Goal: Transaction & Acquisition: Purchase product/service

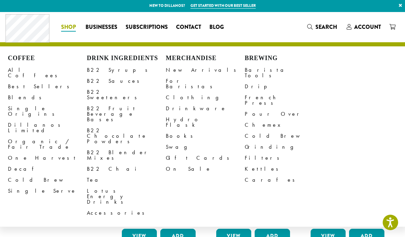
scroll to position [1, 0]
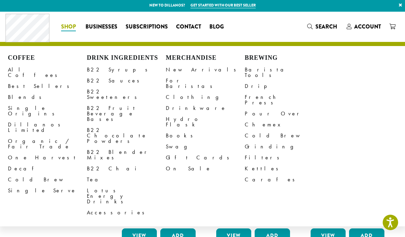
click at [13, 163] on link "Decaf" at bounding box center [47, 168] width 79 height 11
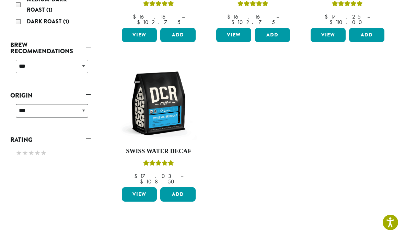
scroll to position [219, 0]
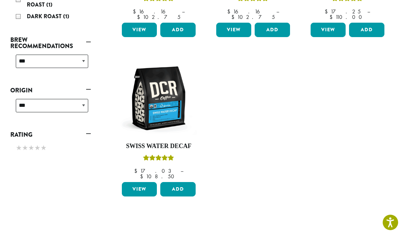
click at [185, 182] on button "Add" at bounding box center [177, 189] width 35 height 14
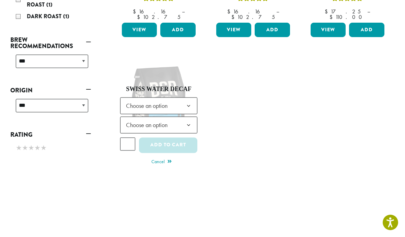
click at [188, 97] on b at bounding box center [188, 105] width 17 height 17
click at [188, 118] on b at bounding box center [188, 125] width 17 height 17
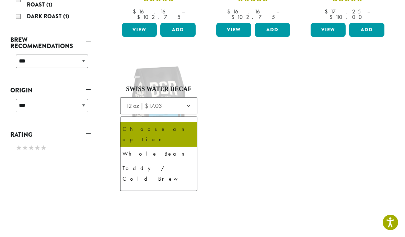
select select "*********"
select select "**********"
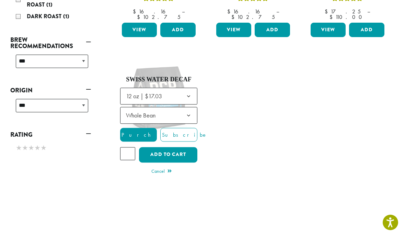
click at [170, 147] on button "Add to cart" at bounding box center [168, 154] width 58 height 15
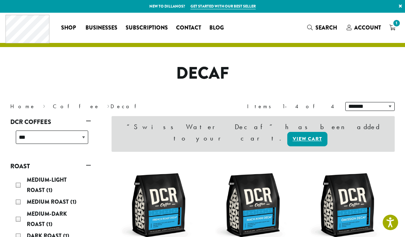
click at [369, 28] on span "Account" at bounding box center [367, 28] width 27 height 8
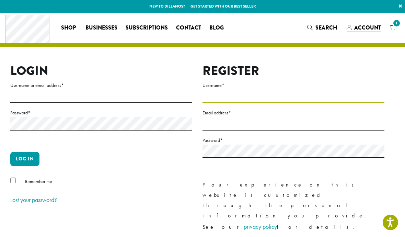
click at [226, 90] on input "Username *" at bounding box center [293, 95] width 182 height 13
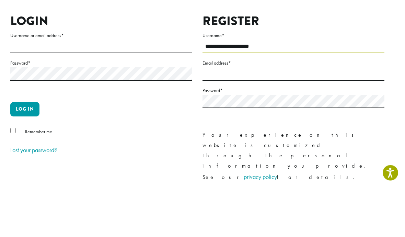
type input "**********"
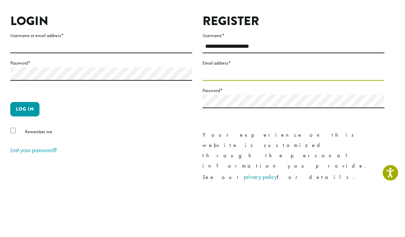
click at [209, 117] on input "Email address *" at bounding box center [293, 123] width 182 height 13
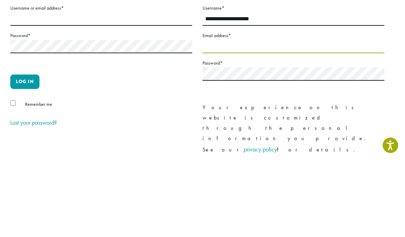
type input "**********"
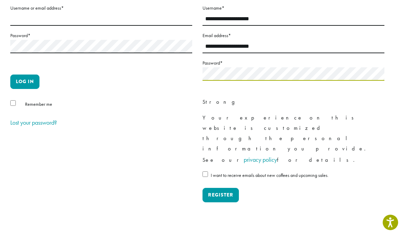
scroll to position [77, 0]
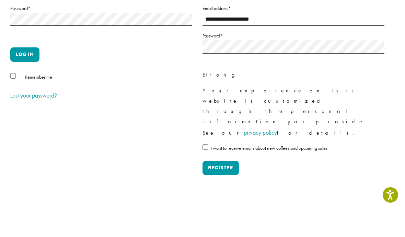
click at [323, 64] on p "Password * Strong" at bounding box center [293, 83] width 182 height 48
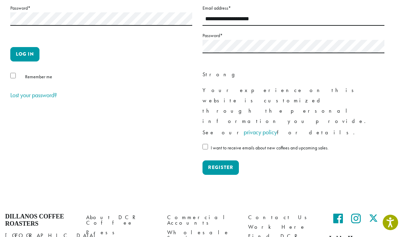
click at [227, 160] on button "Register" at bounding box center [220, 167] width 36 height 14
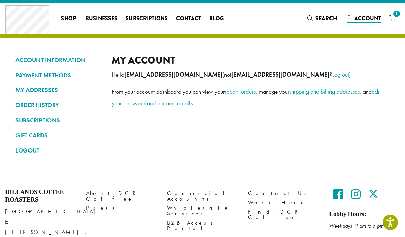
scroll to position [10, 0]
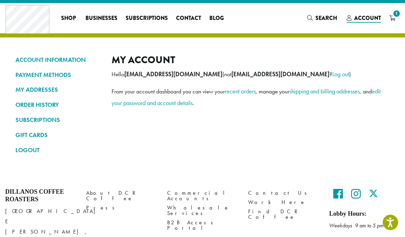
click at [398, 19] on link "1" at bounding box center [392, 17] width 14 height 11
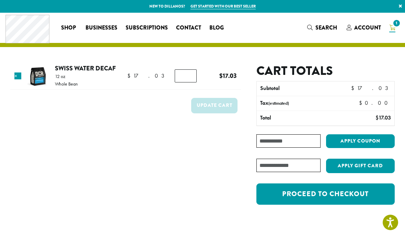
click at [350, 194] on link "Proceed to checkout" at bounding box center [325, 193] width 138 height 21
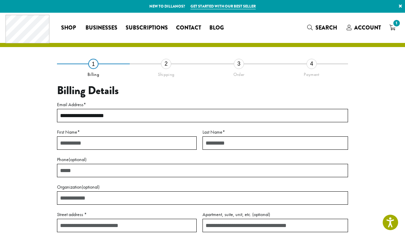
click at [60, 139] on input "First Name *" at bounding box center [127, 142] width 140 height 13
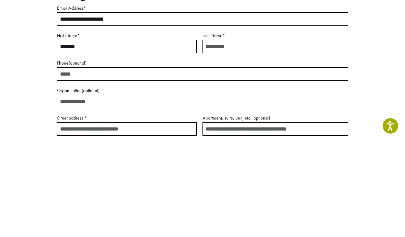
type input "*******"
click at [225, 136] on input "Last Name *" at bounding box center [274, 142] width 145 height 13
type input "*"
type input "*******"
type input "**********"
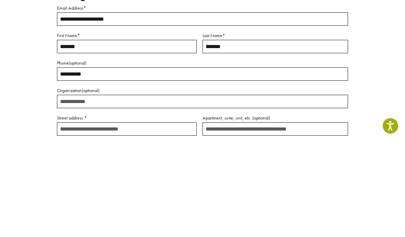
scroll to position [96, 0]
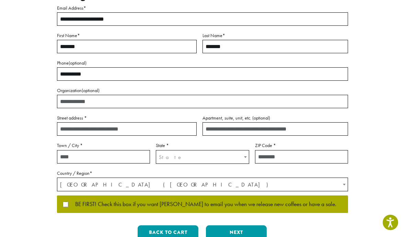
click at [62, 127] on input "Street address *" at bounding box center [127, 128] width 140 height 13
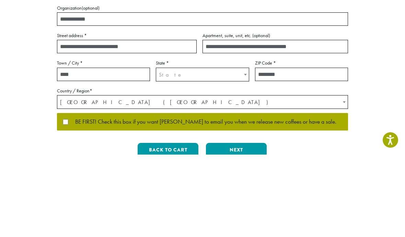
type input "**********"
type input "*****"
click at [233, 150] on span "State" at bounding box center [202, 156] width 92 height 13
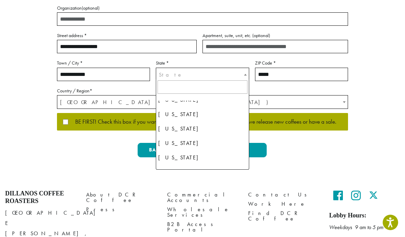
scroll to position [669, 0]
select select "**"
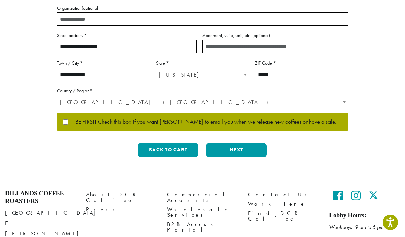
click at [242, 148] on button "Next" at bounding box center [236, 150] width 61 height 14
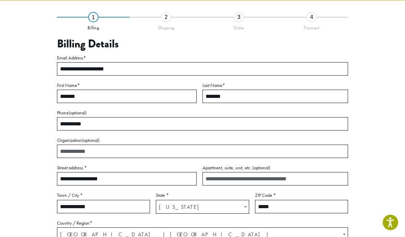
scroll to position [39, 0]
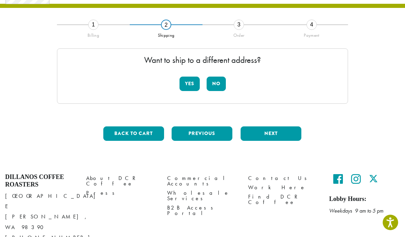
click at [222, 82] on button "No" at bounding box center [215, 83] width 19 height 14
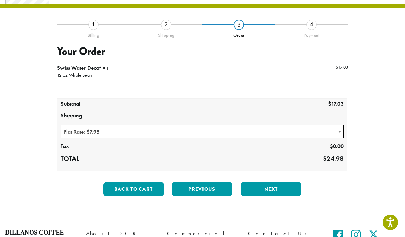
click at [125, 190] on button "Back to cart" at bounding box center [133, 189] width 61 height 14
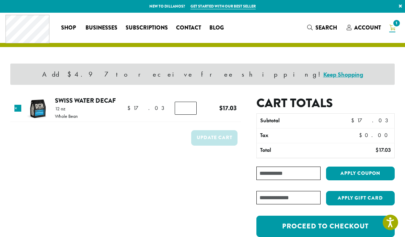
click at [72, 104] on link "Swiss Water Decaf" at bounding box center [85, 100] width 61 height 9
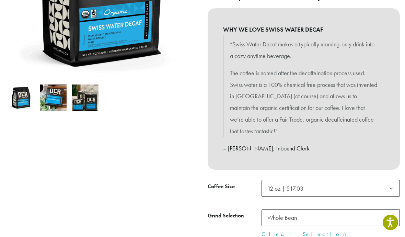
scroll to position [168, 0]
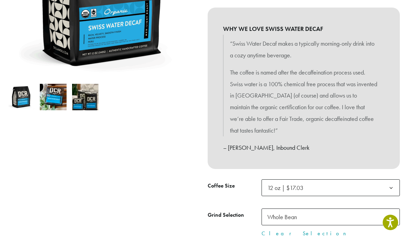
click at [388, 179] on b at bounding box center [390, 187] width 17 height 17
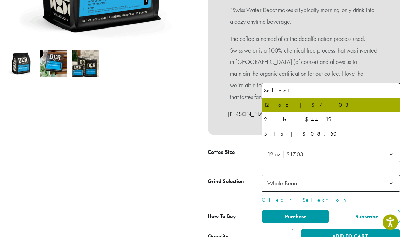
scroll to position [0, 0]
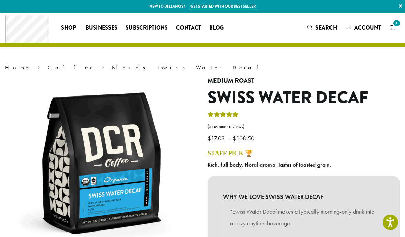
click at [396, 25] on span "1" at bounding box center [396, 23] width 9 height 9
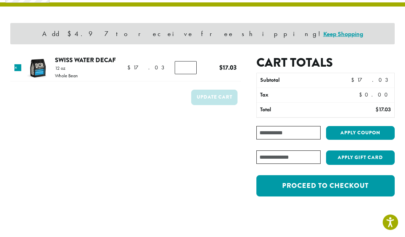
scroll to position [47, 0]
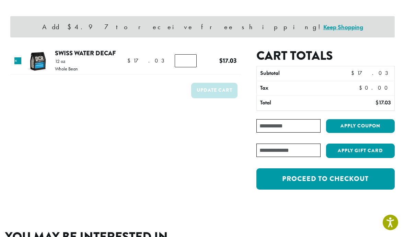
click at [341, 182] on link "Proceed to checkout" at bounding box center [325, 178] width 138 height 21
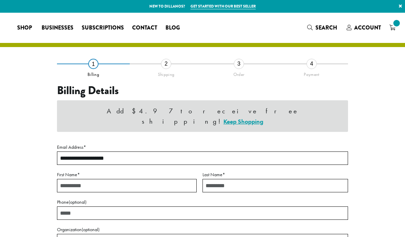
select select "**"
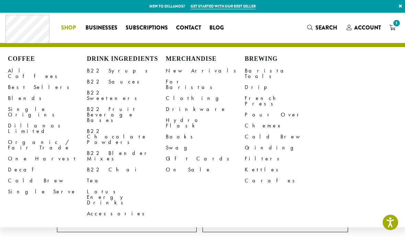
click at [19, 164] on link "Decaf" at bounding box center [47, 169] width 79 height 11
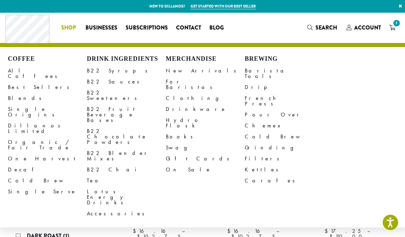
click at [249, 82] on link "Drip" at bounding box center [283, 87] width 79 height 11
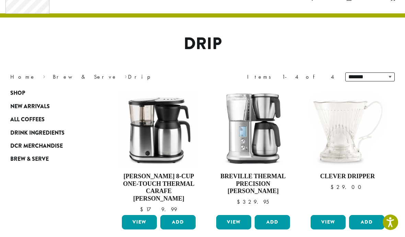
scroll to position [29, 0]
click at [352, 137] on img at bounding box center [347, 128] width 77 height 77
click at [337, 215] on link "View" at bounding box center [327, 222] width 35 height 14
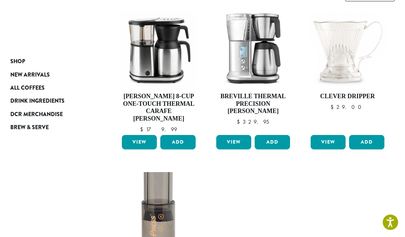
scroll to position [113, 0]
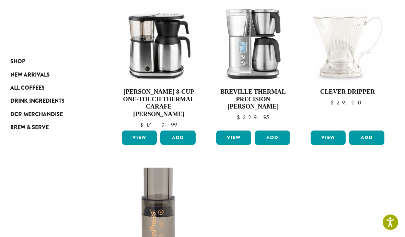
click at [31, 126] on span "Brew & Serve" at bounding box center [29, 127] width 38 height 9
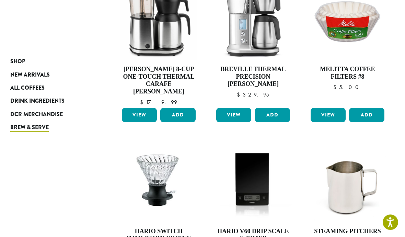
scroll to position [438, 0]
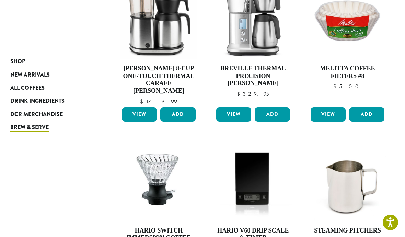
click at [38, 211] on div "Shop New Arrivals All Coffees Drink Ingredients DCR Merchandise Brew & Serve Bo…" at bounding box center [202, 4] width 405 height 652
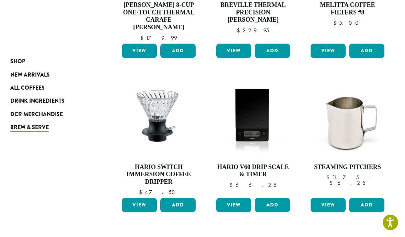
scroll to position [504, 0]
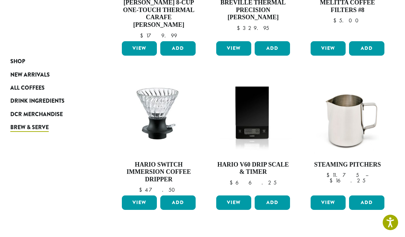
click at [379, 236] on link "Next »" at bounding box center [367, 241] width 39 height 8
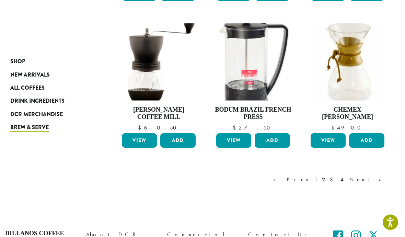
scroll to position [553, 0]
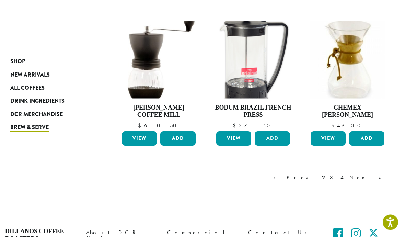
click at [385, 173] on link "Next »" at bounding box center [367, 177] width 39 height 8
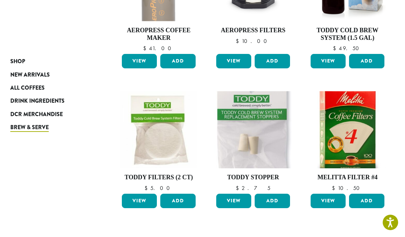
scroll to position [466, 0]
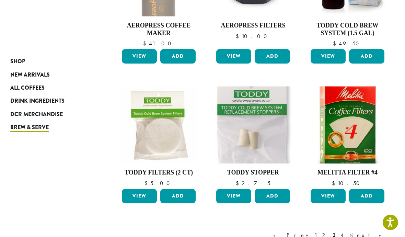
click at [381, 231] on link "Next »" at bounding box center [367, 235] width 39 height 8
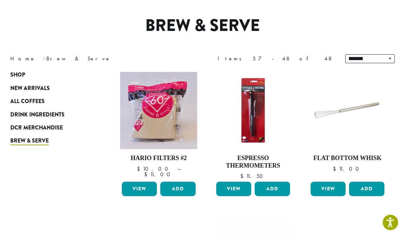
scroll to position [47, 0]
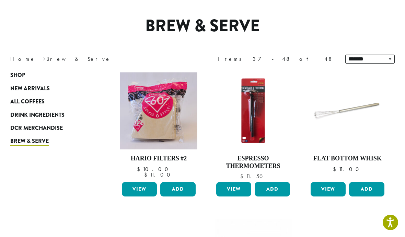
click at [34, 89] on span "New Arrivals" at bounding box center [29, 88] width 39 height 9
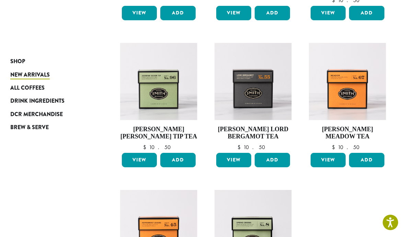
scroll to position [370, 0]
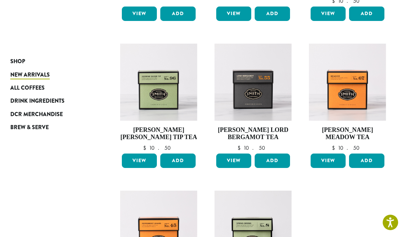
click at [35, 101] on span "Drink Ingredients" at bounding box center [37, 101] width 54 height 9
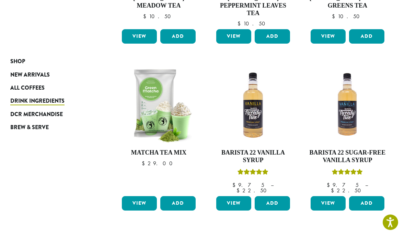
scroll to position [354, 0]
click at [23, 84] on span "All Coffees" at bounding box center [27, 88] width 34 height 9
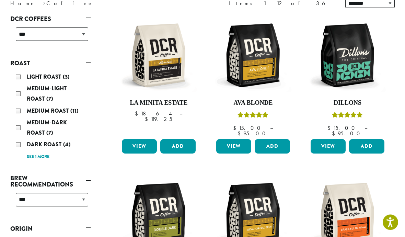
scroll to position [118, 0]
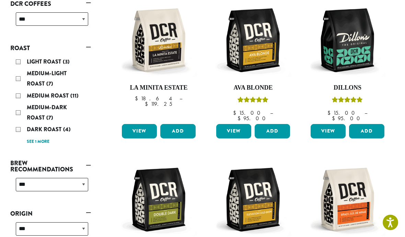
click at [34, 143] on link "See 1 more" at bounding box center [38, 141] width 23 height 7
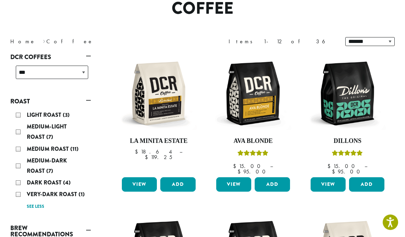
scroll to position [63, 0]
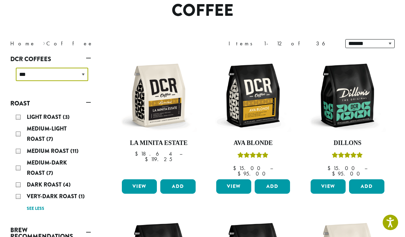
click at [82, 73] on select "**********" at bounding box center [52, 74] width 72 height 13
select select "*****"
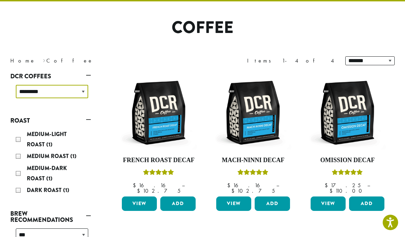
scroll to position [42, 0]
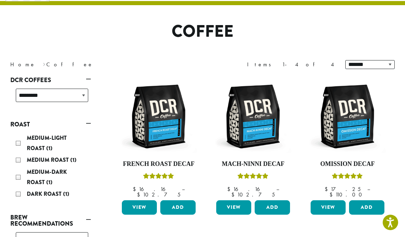
click at [139, 200] on link "View" at bounding box center [139, 207] width 35 height 14
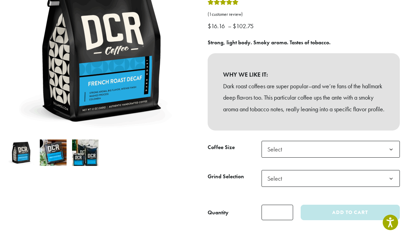
scroll to position [114, 0]
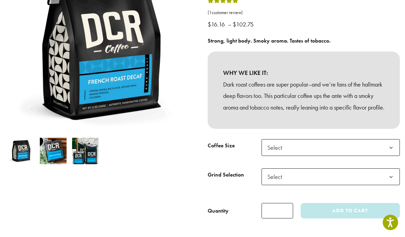
click at [392, 150] on b at bounding box center [390, 147] width 17 height 17
click at [387, 185] on b at bounding box center [390, 176] width 17 height 17
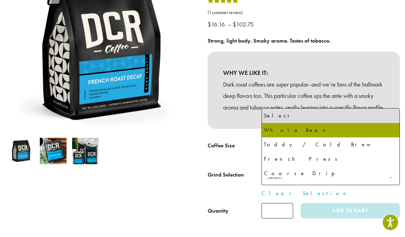
select select "*********"
select select "**********"
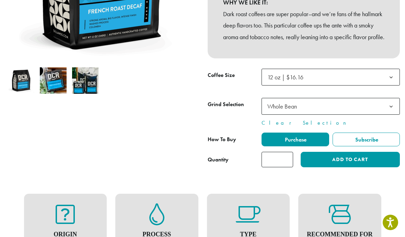
scroll to position [205, 0]
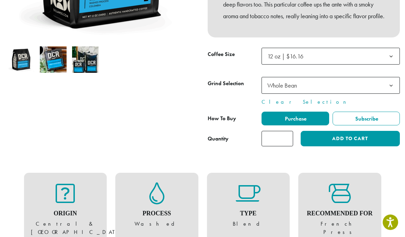
click at [354, 146] on button "Add to cart" at bounding box center [349, 138] width 99 height 15
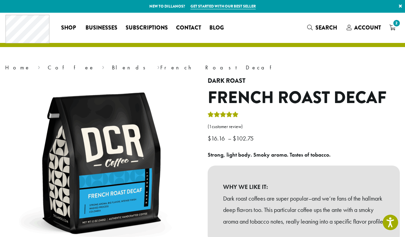
click at [393, 27] on icon "2" at bounding box center [392, 27] width 6 height 5
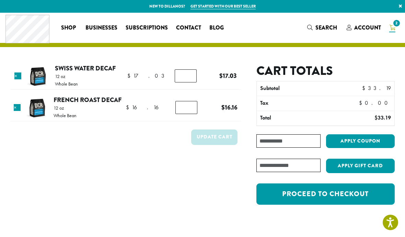
click at [339, 196] on link "Proceed to checkout" at bounding box center [325, 193] width 138 height 21
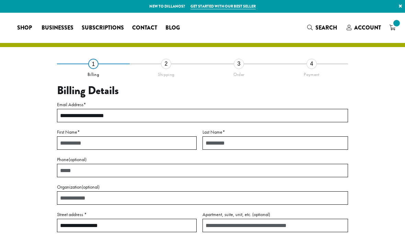
select select "**"
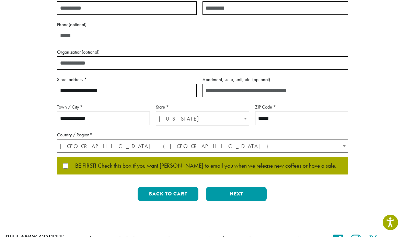
scroll to position [146, 0]
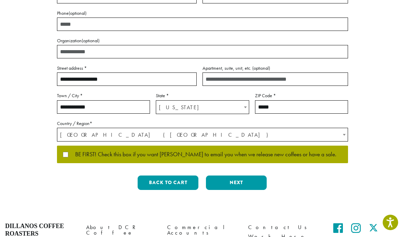
click at [243, 181] on button "Next" at bounding box center [236, 182] width 61 height 14
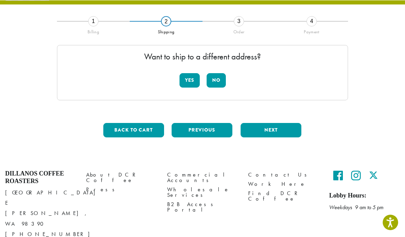
scroll to position [28, 0]
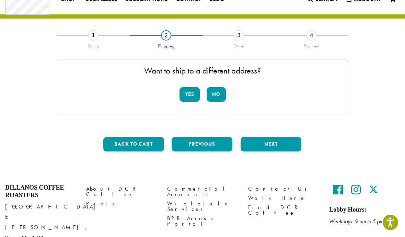
click at [222, 93] on button "No" at bounding box center [215, 94] width 19 height 14
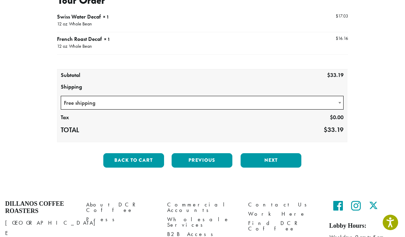
click at [273, 163] on button "Next" at bounding box center [270, 160] width 61 height 14
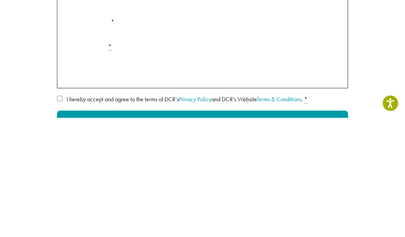
scroll to position [158, 0]
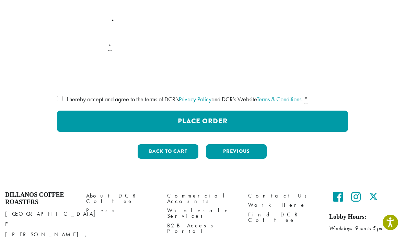
click at [216, 122] on button "Place Order" at bounding box center [202, 120] width 291 height 21
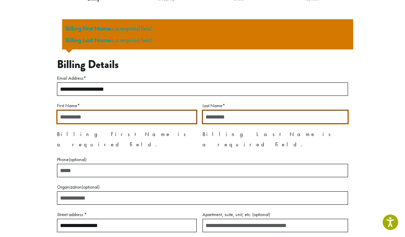
scroll to position [76, 0]
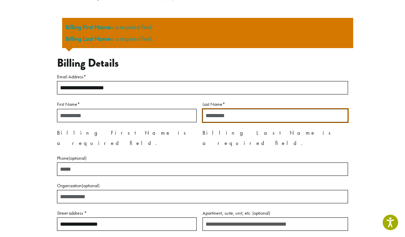
click at [85, 115] on input "First Name *" at bounding box center [127, 115] width 140 height 13
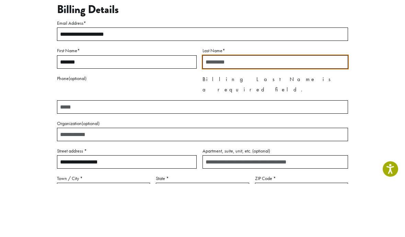
type input "*******"
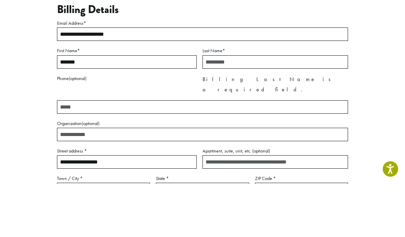
click at [230, 100] on p "Last Name * Billing Last Name is a required field." at bounding box center [274, 126] width 145 height 53
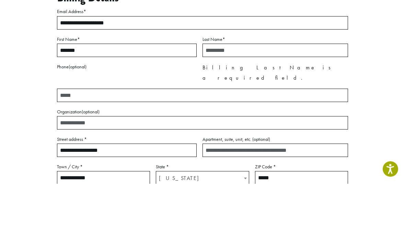
type input "*******"
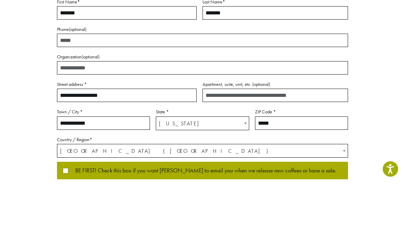
click at [373, 60] on div "**********" at bounding box center [202, 126] width 384 height 278
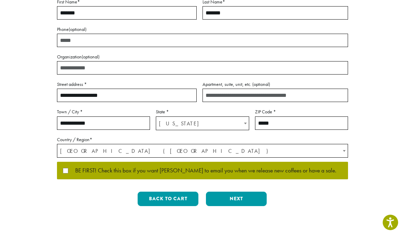
click at [247, 195] on button "Next" at bounding box center [236, 198] width 61 height 14
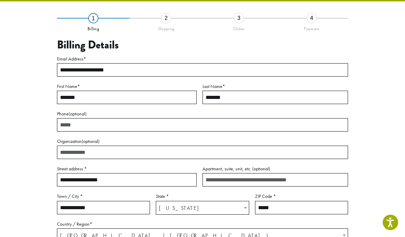
scroll to position [28, 0]
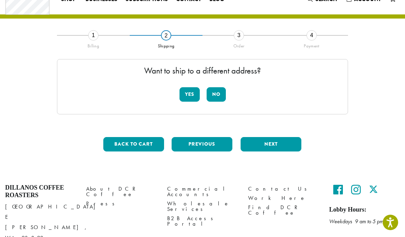
click at [221, 90] on button "No" at bounding box center [215, 94] width 19 height 14
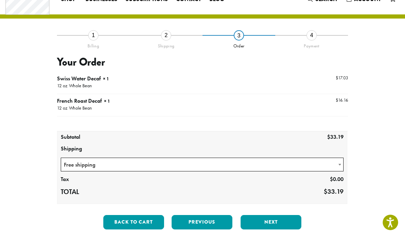
click at [275, 220] on button "Next" at bounding box center [270, 222] width 61 height 14
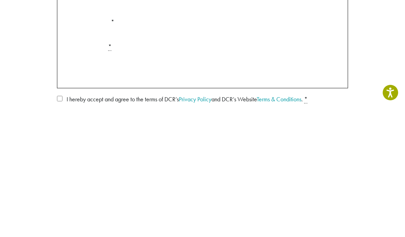
scroll to position [158, 0]
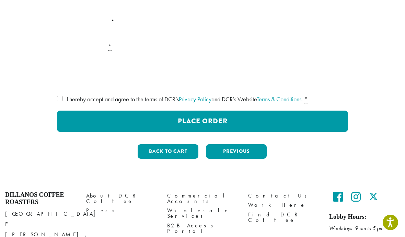
click at [207, 123] on button "Place Order" at bounding box center [202, 120] width 291 height 21
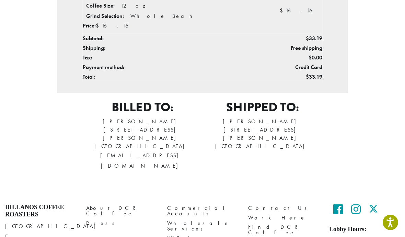
scroll to position [297, 0]
